Goal: Task Accomplishment & Management: Manage account settings

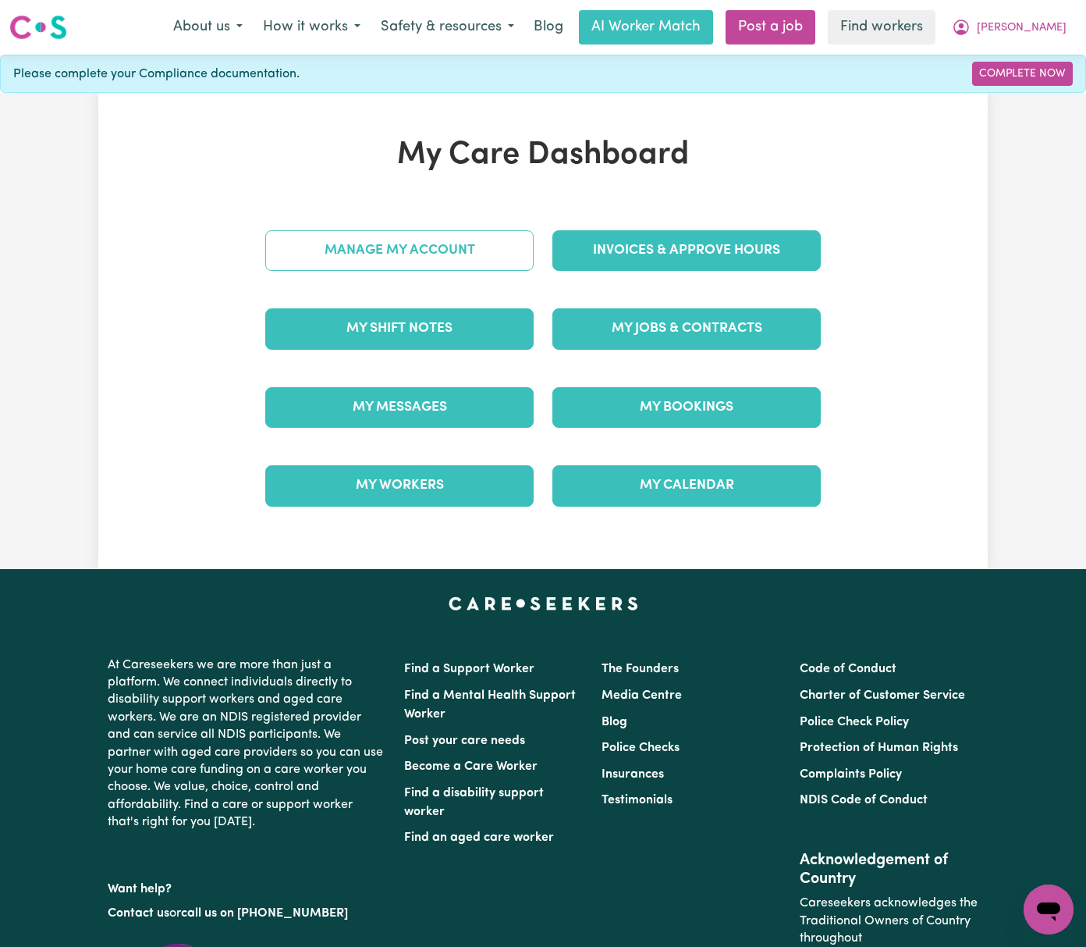
click at [479, 259] on link "Manage My Account" at bounding box center [399, 250] width 268 height 41
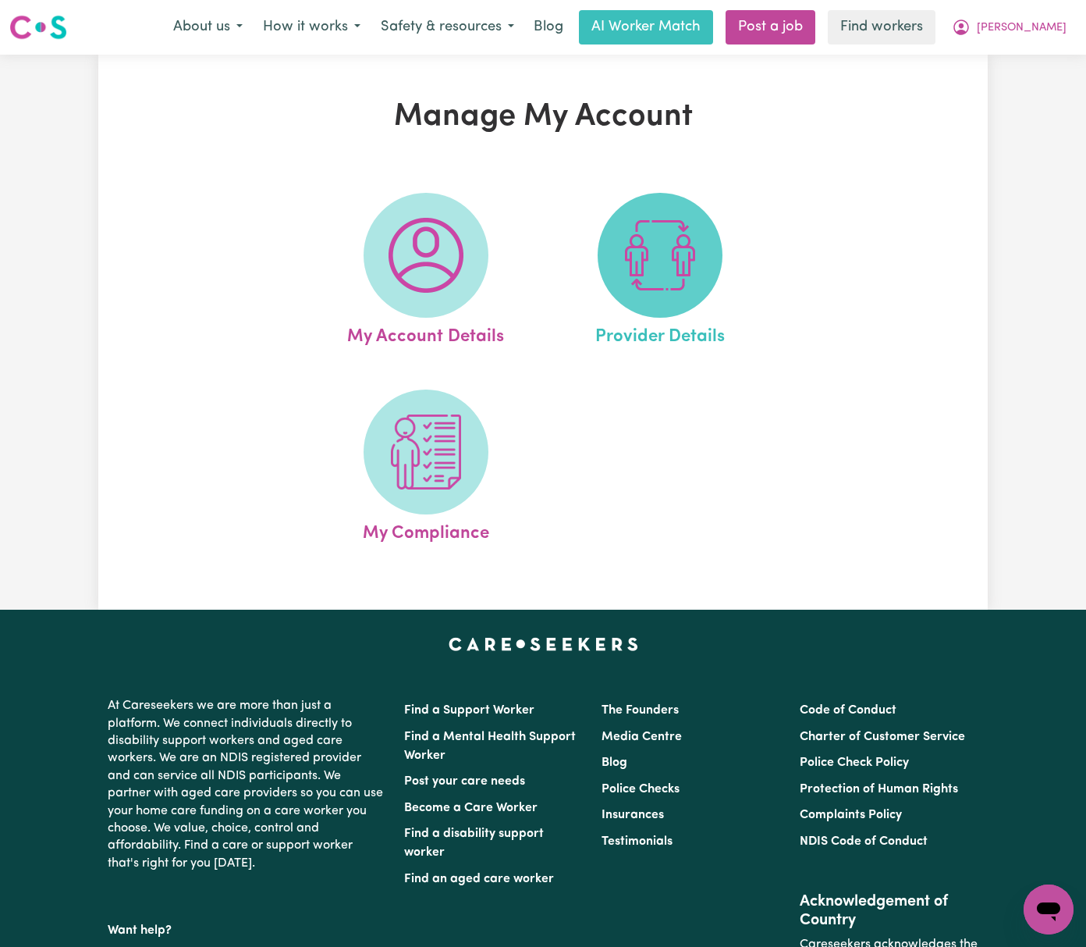
click at [666, 272] on img at bounding box center [660, 255] width 75 height 75
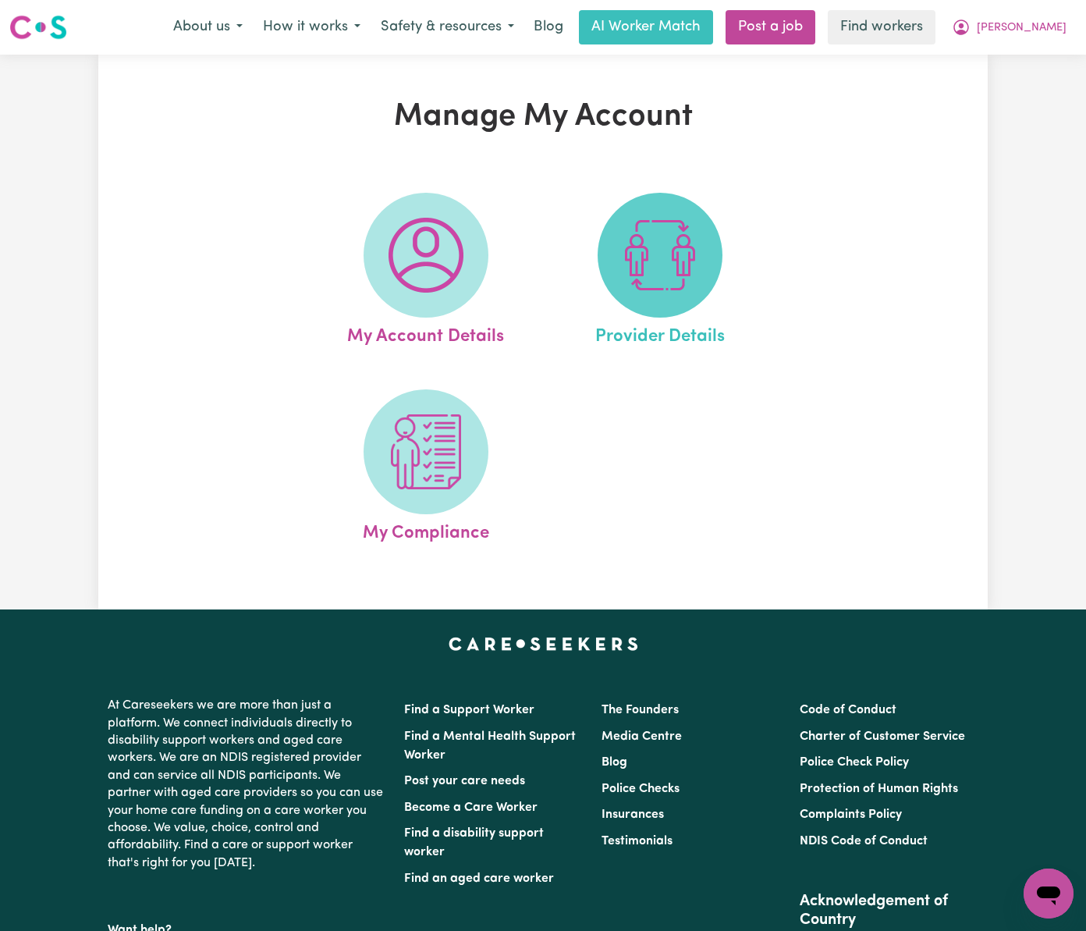
select select "AGED_HOME_CARE"
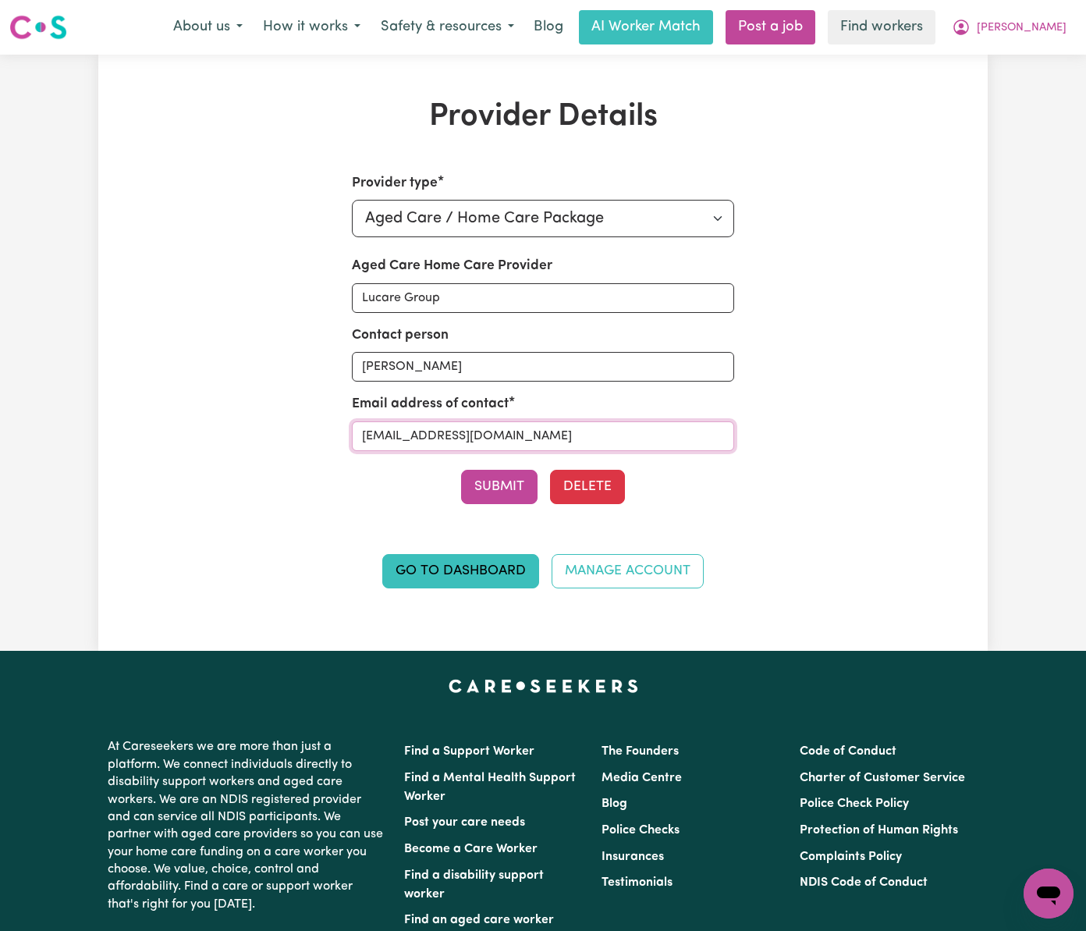
drag, startPoint x: 597, startPoint y: 428, endPoint x: 219, endPoint y: 426, distance: 377.7
click at [256, 426] on div "Provider type Select your provider type... Privately Aged Care / Home Care Pack…" at bounding box center [543, 390] width 574 height 434
click at [971, 36] on icon "My Account" at bounding box center [961, 27] width 19 height 19
click at [1022, 70] on link "My Dashboard" at bounding box center [1014, 61] width 123 height 30
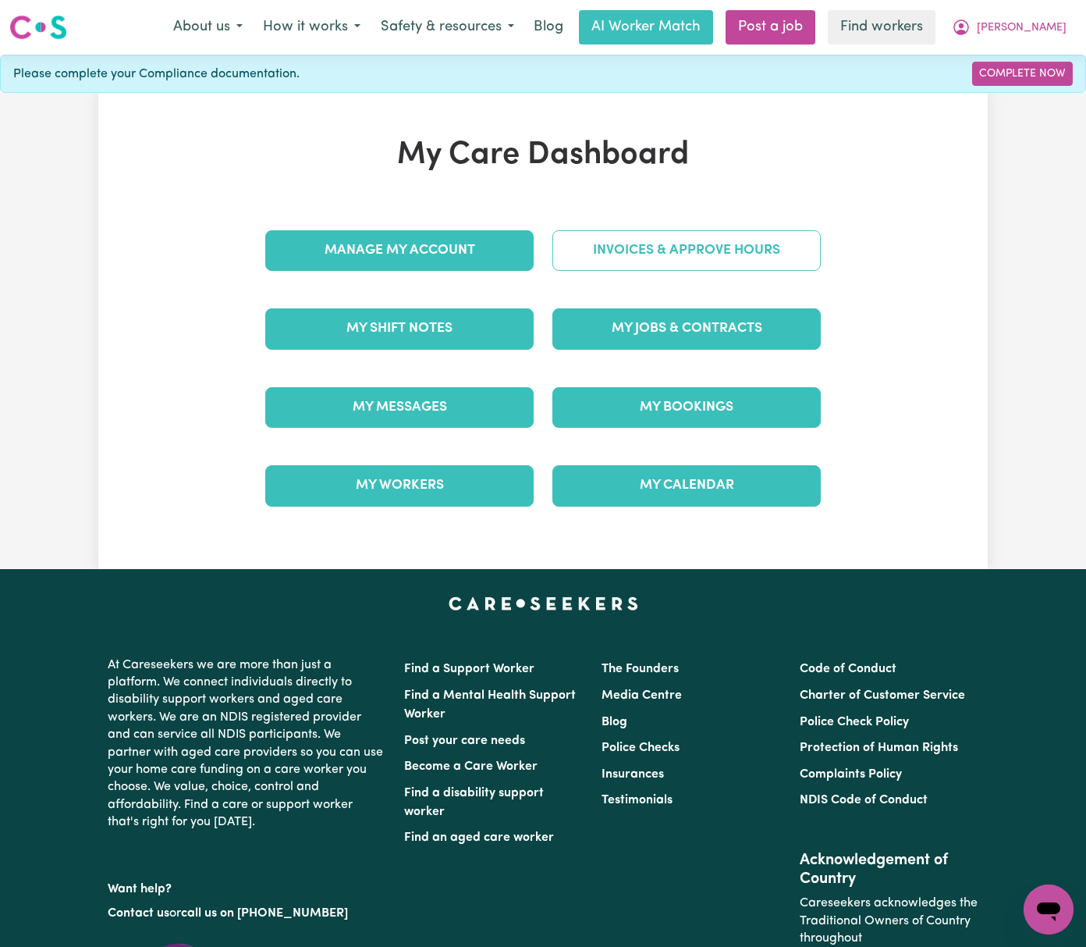
click at [693, 233] on link "Invoices & Approve Hours" at bounding box center [686, 250] width 268 height 41
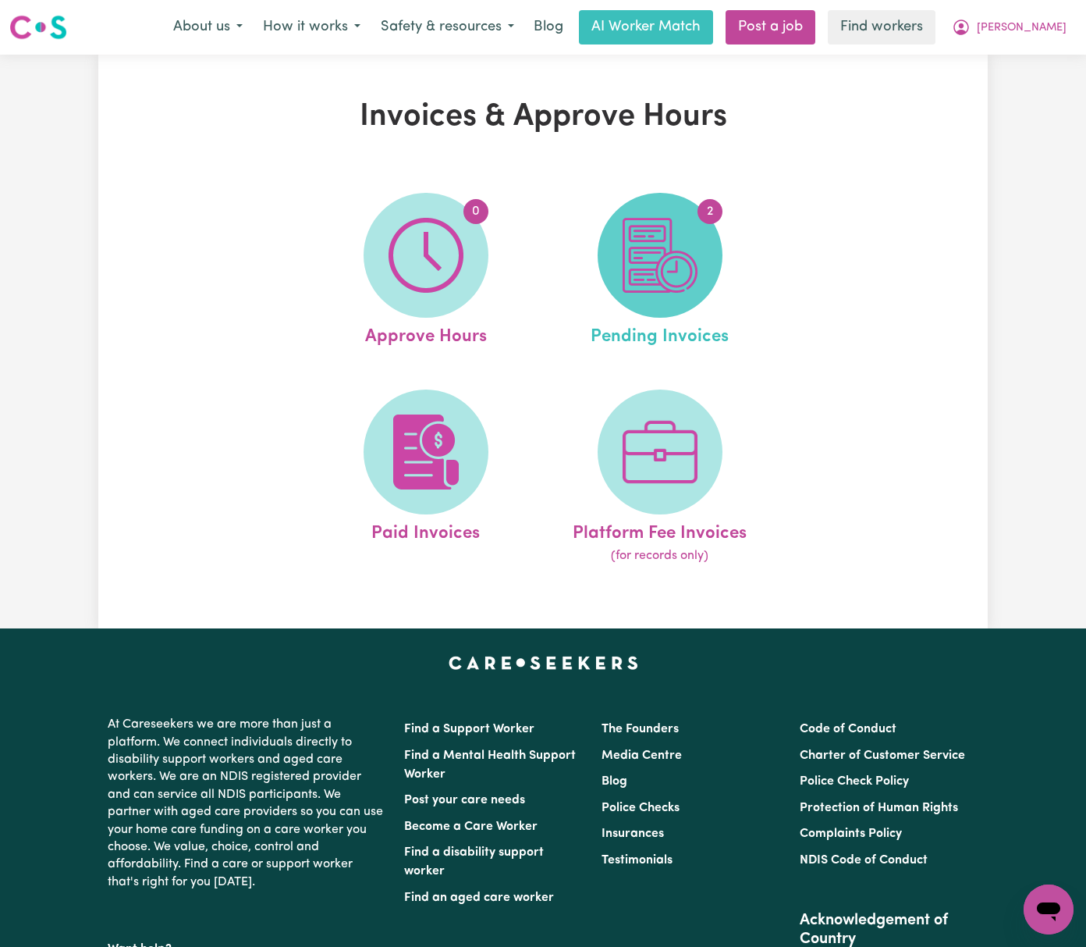
click at [694, 268] on img at bounding box center [660, 255] width 75 height 75
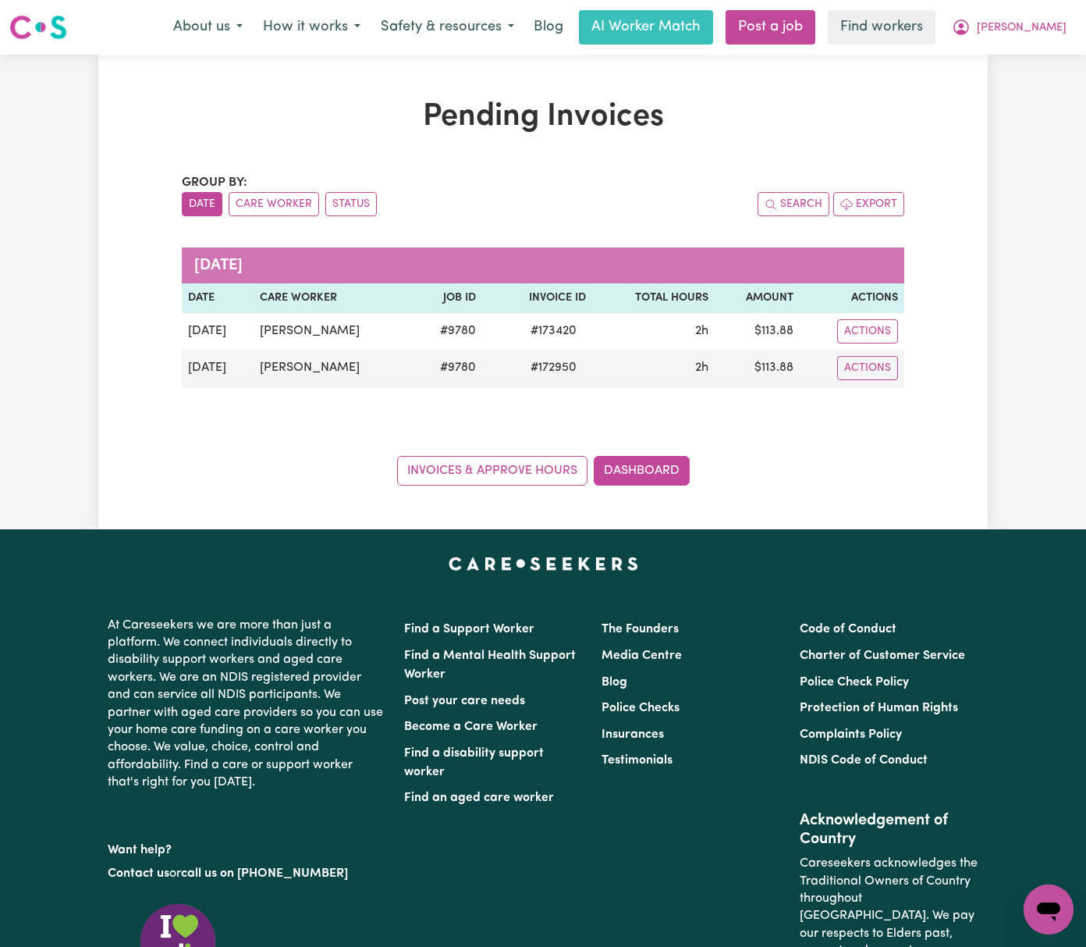
click at [754, 409] on div "Group by: Date Care Worker Status Search Export [DATE] Date Care Worker Job ID …" at bounding box center [543, 329] width 723 height 312
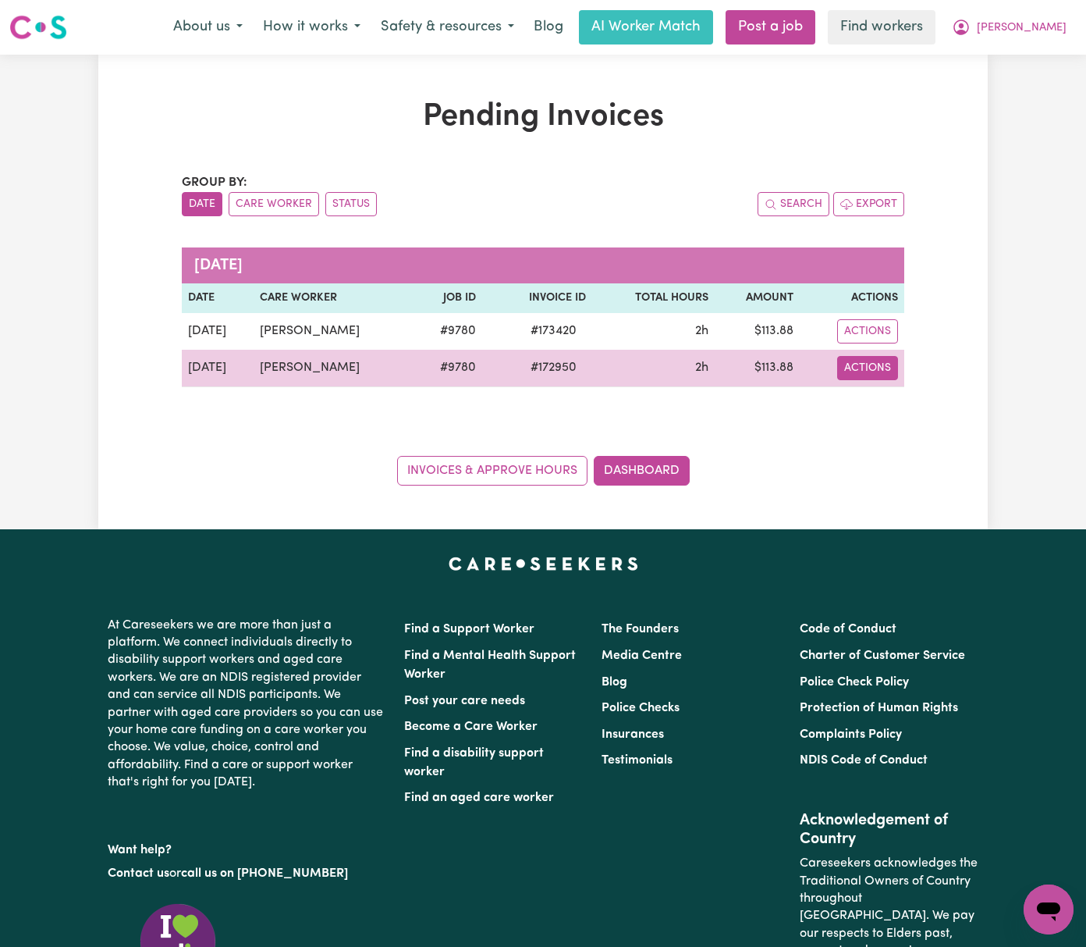
click at [898, 370] on button "Actions" at bounding box center [867, 368] width 61 height 24
click at [966, 403] on link "Download Invoice" at bounding box center [931, 404] width 143 height 31
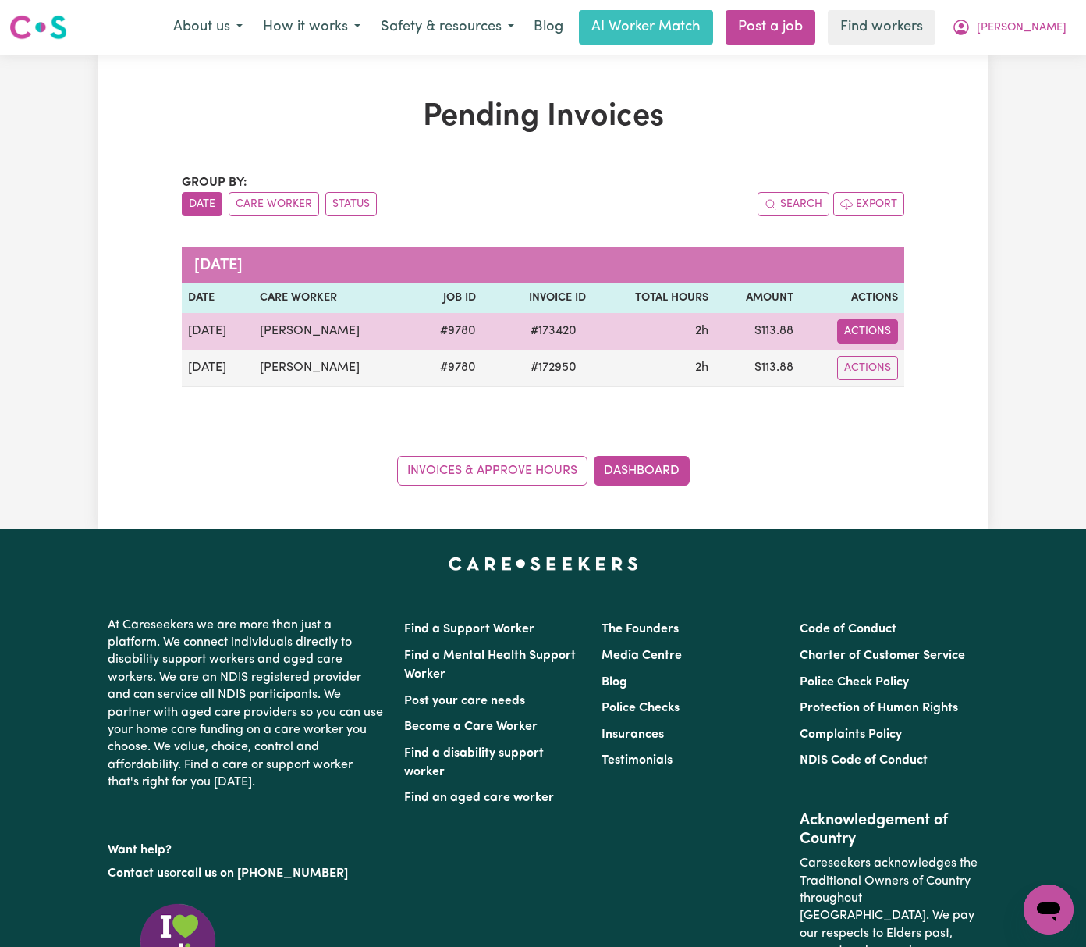
click at [898, 339] on button "Actions" at bounding box center [867, 331] width 61 height 24
click at [1004, 345] on div "Download Invoice Make Payment Paid via EFT" at bounding box center [931, 399] width 144 height 108
click at [964, 357] on link "Download Invoice" at bounding box center [931, 367] width 143 height 31
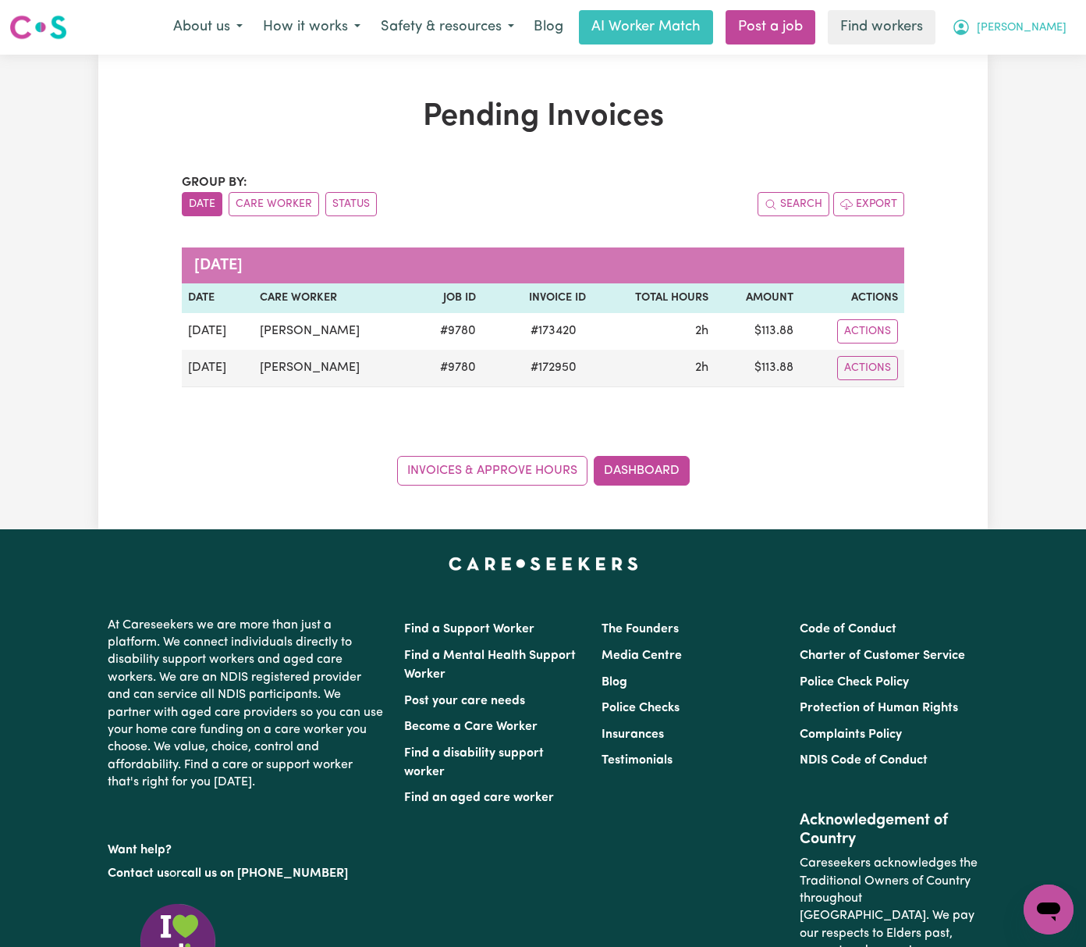
click at [1033, 23] on span "[PERSON_NAME]" at bounding box center [1022, 28] width 90 height 17
click at [1046, 94] on link "Logout" at bounding box center [1014, 90] width 123 height 30
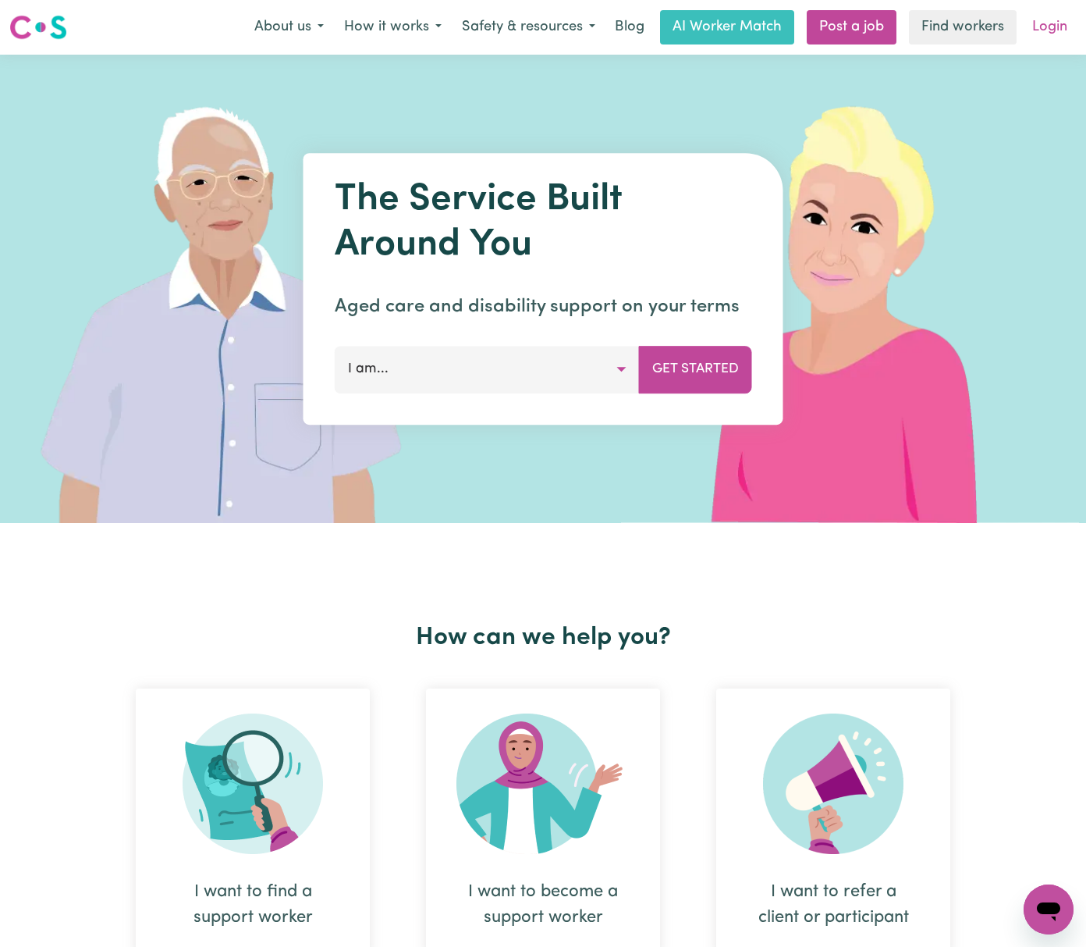
click at [1057, 38] on link "Login" at bounding box center [1050, 27] width 54 height 34
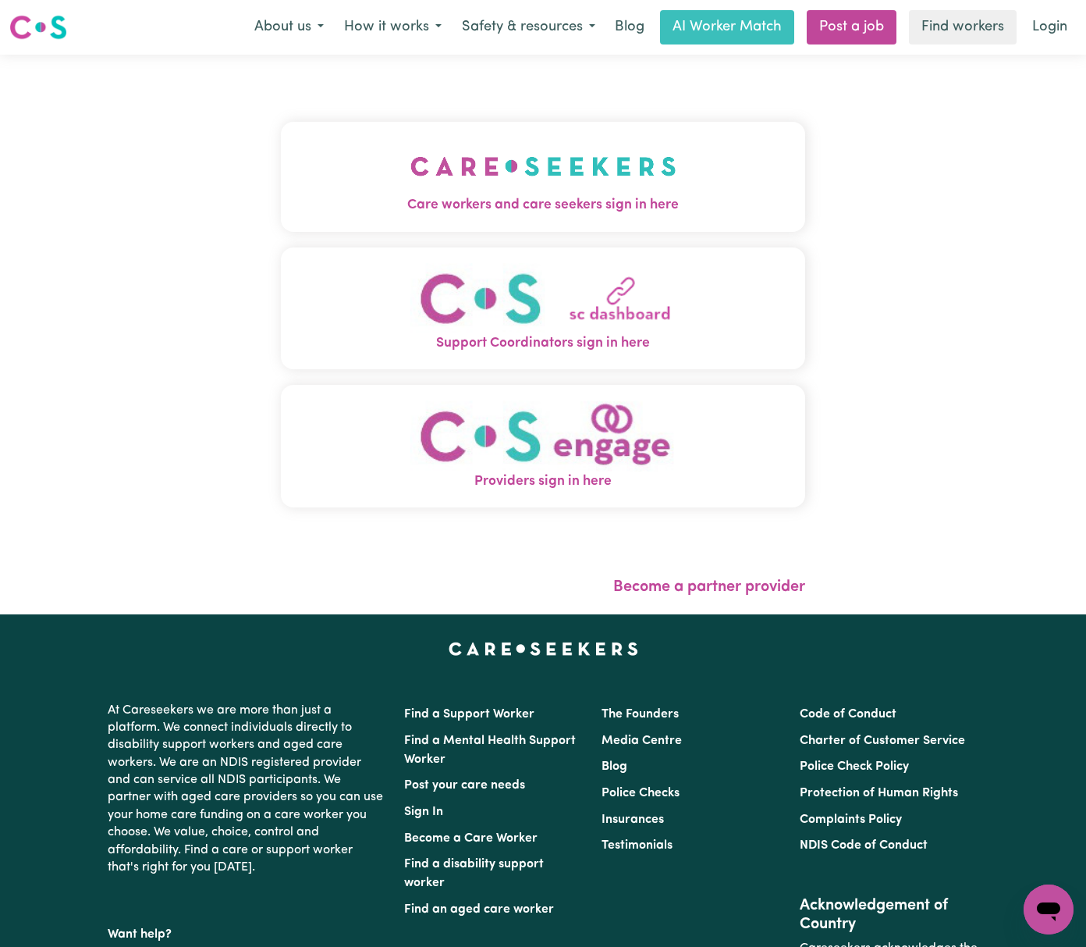
click at [416, 185] on img "Care workers and care seekers sign in here" at bounding box center [543, 166] width 266 height 58
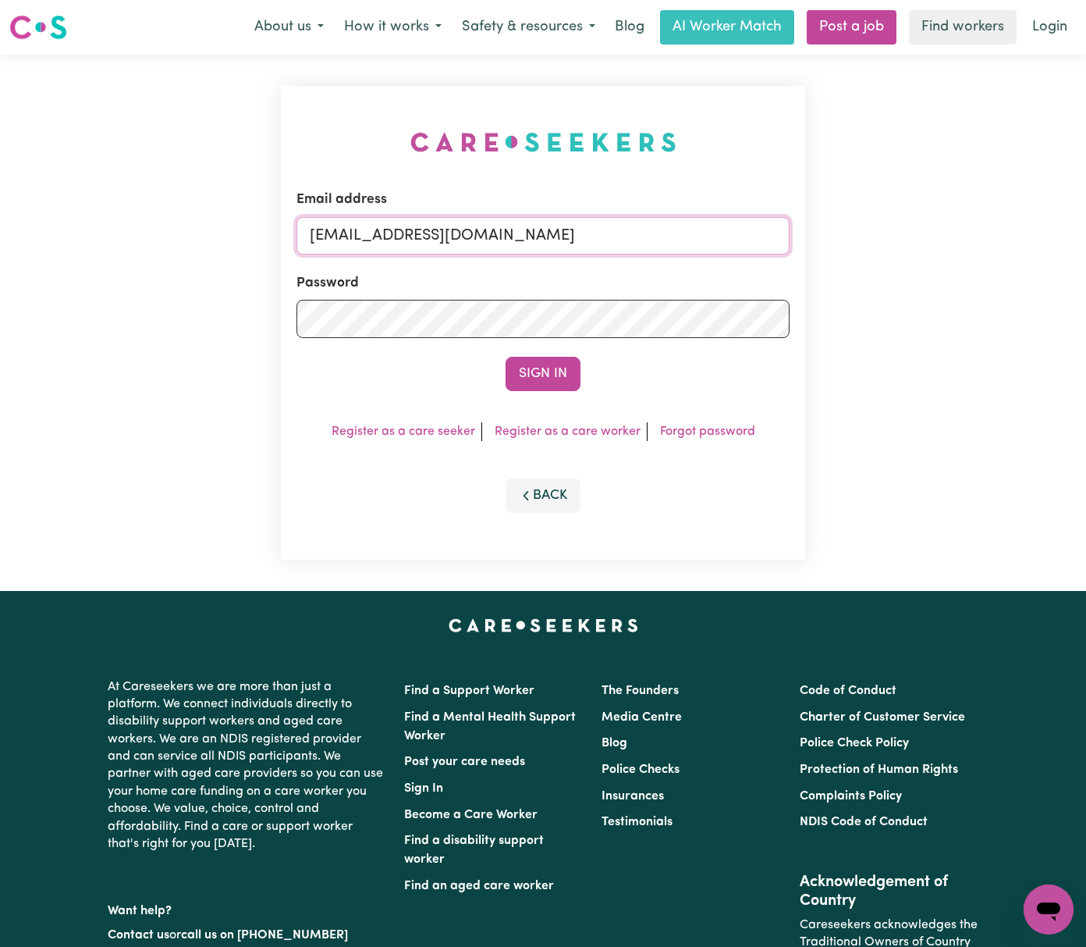
drag, startPoint x: 392, startPoint y: 228, endPoint x: 1193, endPoint y: 226, distance: 801.4
click at [1085, 226] on html "Menu About us How it works Safety & resources Blog AI Worker Match Post a job F…" at bounding box center [543, 631] width 1086 height 1262
paste input "NoahSerrano"
type input "[EMAIL_ADDRESS][DOMAIN_NAME]"
click at [506, 357] on button "Sign In" at bounding box center [543, 374] width 75 height 34
